Goal: Information Seeking & Learning: Learn about a topic

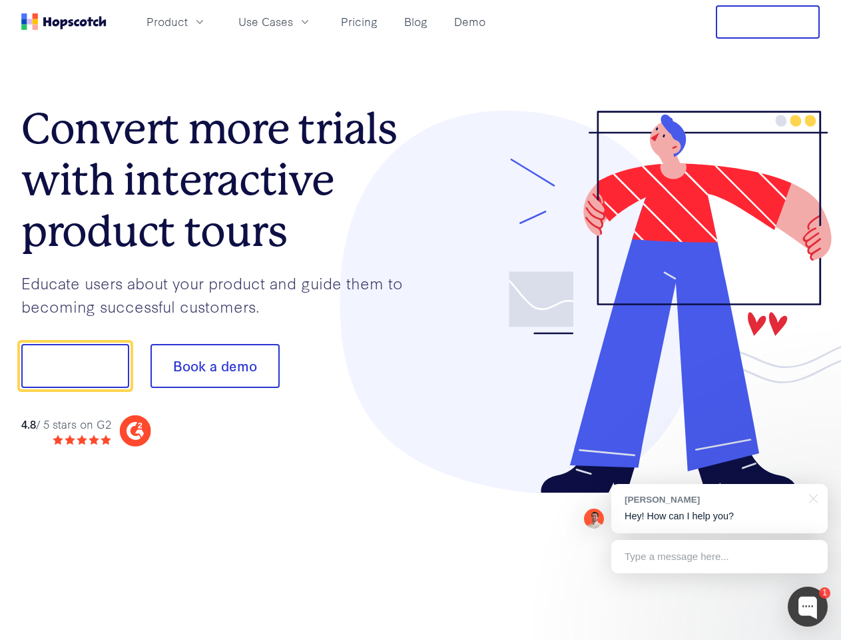
click at [421, 320] on div at bounding box center [621, 302] width 400 height 383
click at [188, 21] on span "Product" at bounding box center [167, 21] width 41 height 17
click at [293, 21] on span "Use Cases" at bounding box center [265, 21] width 55 height 17
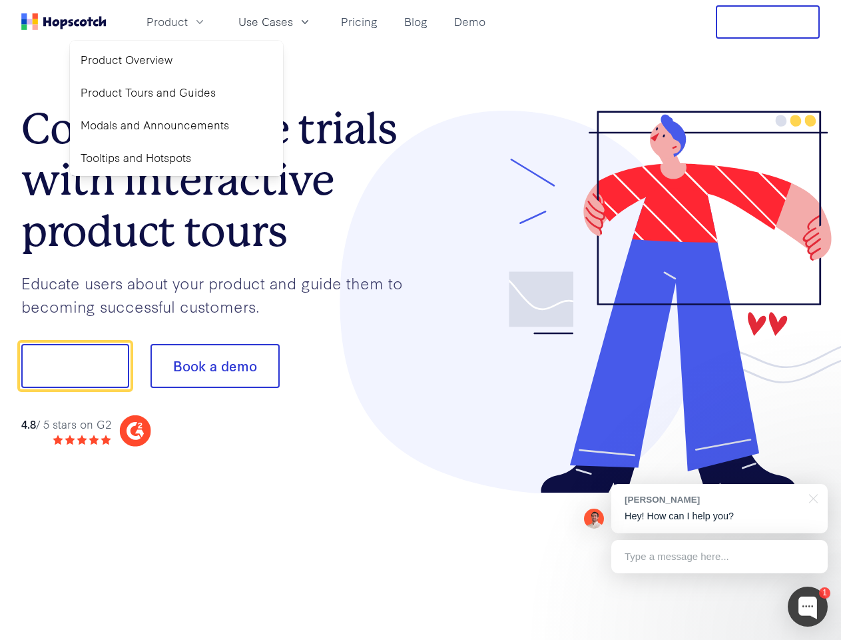
click at [768, 22] on button "Free Trial" at bounding box center [768, 21] width 104 height 33
click at [75, 366] on button "Show me!" at bounding box center [75, 366] width 108 height 44
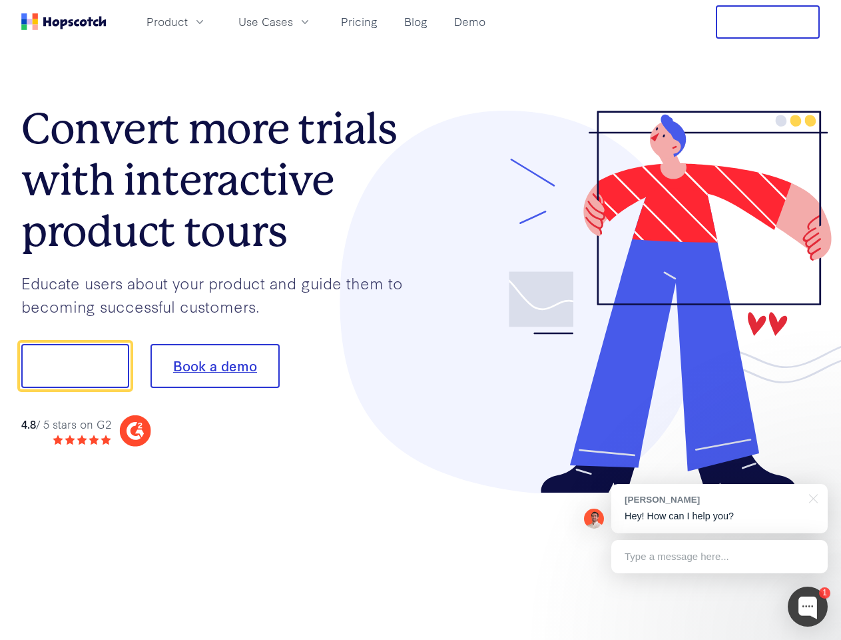
click at [215, 366] on button "Book a demo" at bounding box center [215, 366] width 129 height 44
click at [808, 606] on div at bounding box center [808, 606] width 40 height 40
click at [719, 508] on div "[PERSON_NAME] Hey! How can I help you?" at bounding box center [720, 508] width 217 height 49
click at [811, 497] on div at bounding box center [703, 364] width 250 height 444
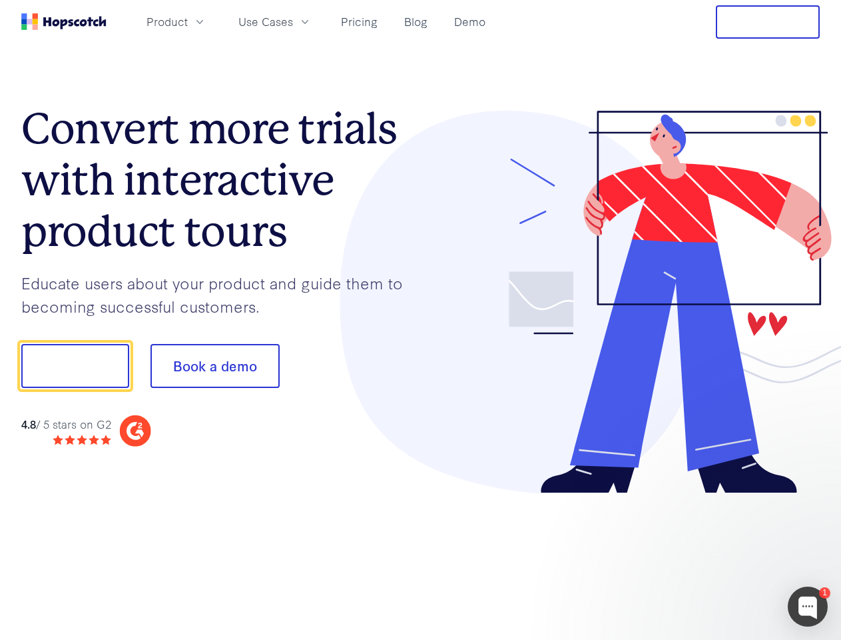
click at [719, 556] on div at bounding box center [703, 364] width 250 height 444
